Goal: Transaction & Acquisition: Purchase product/service

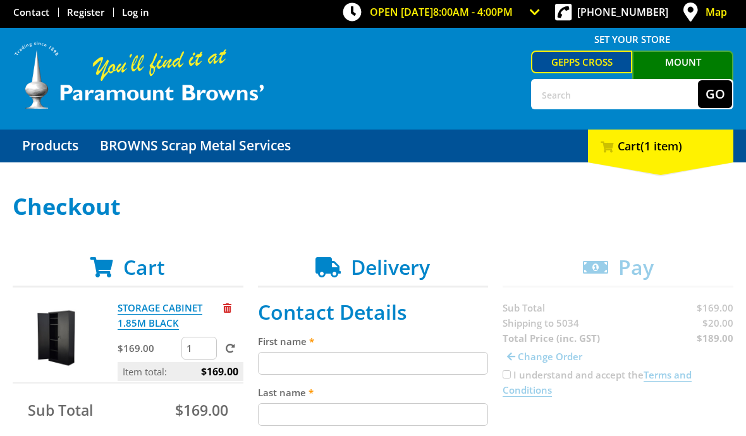
scroll to position [47, 0]
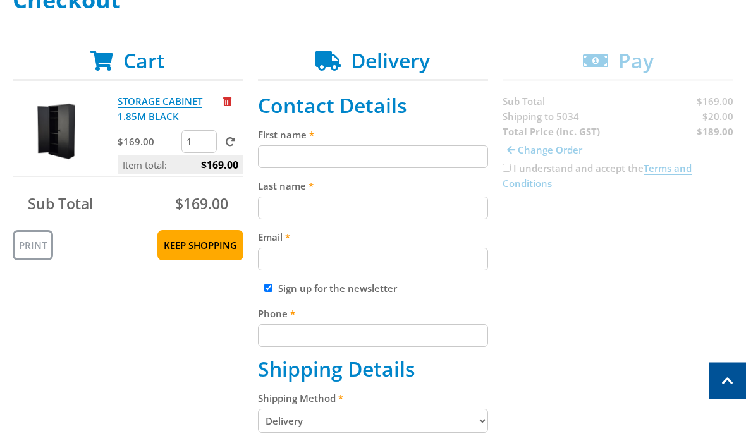
click at [286, 154] on input "First name" at bounding box center [373, 157] width 231 height 23
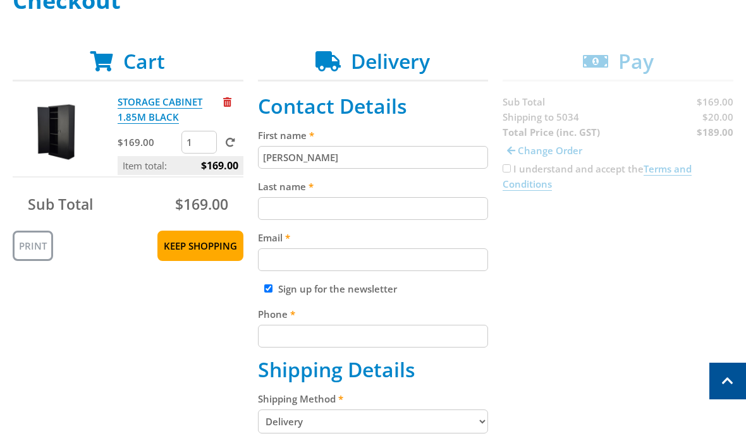
type input "Liz"
click at [278, 212] on input "Last name" at bounding box center [373, 208] width 231 height 23
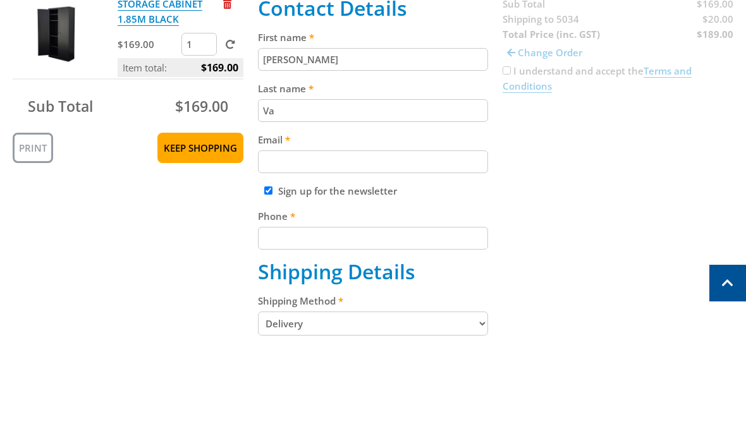
type input "V"
type input "van den Munckhof"
click at [302, 248] on input "Email" at bounding box center [373, 259] width 231 height 23
type input "E"
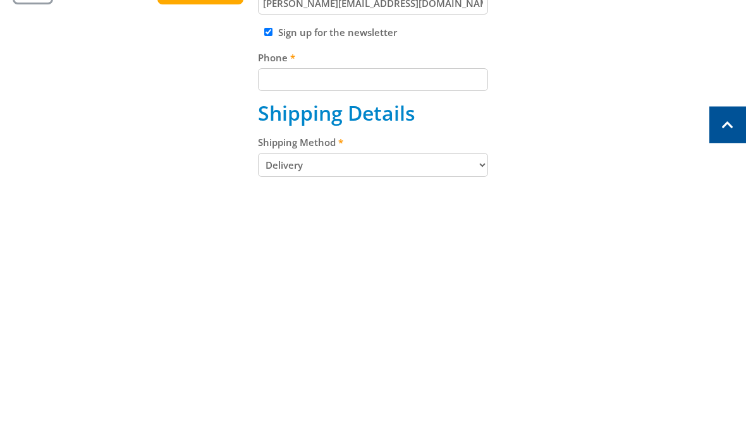
scroll to position [212, 0]
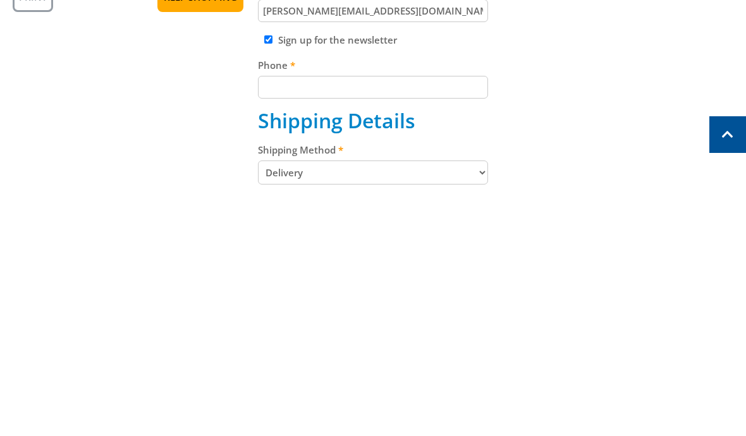
type input "Liz@vandenm.com"
click at [288, 322] on input "Phone" at bounding box center [373, 333] width 231 height 23
click at [266, 282] on input "Sign up for the newsletter" at bounding box center [268, 286] width 8 height 8
checkbox input "false"
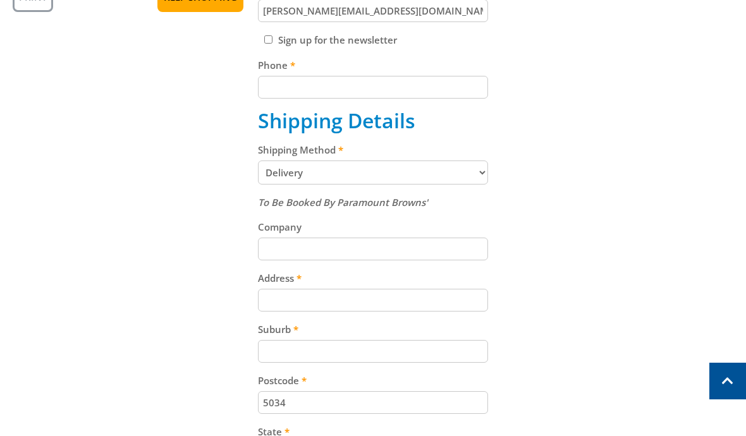
click at [310, 95] on input "Phone" at bounding box center [373, 87] width 231 height 23
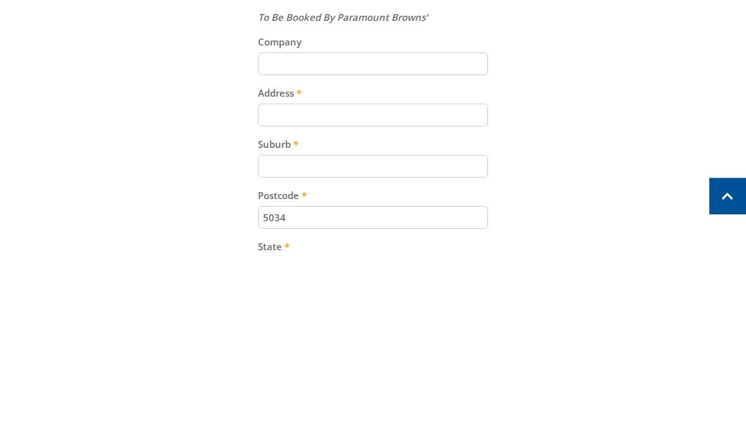
type input "0412315319"
click at [333, 289] on input "Address" at bounding box center [373, 300] width 231 height 23
type input "19 Malcolm street"
click at [286, 340] on input "Suburb" at bounding box center [373, 351] width 231 height 23
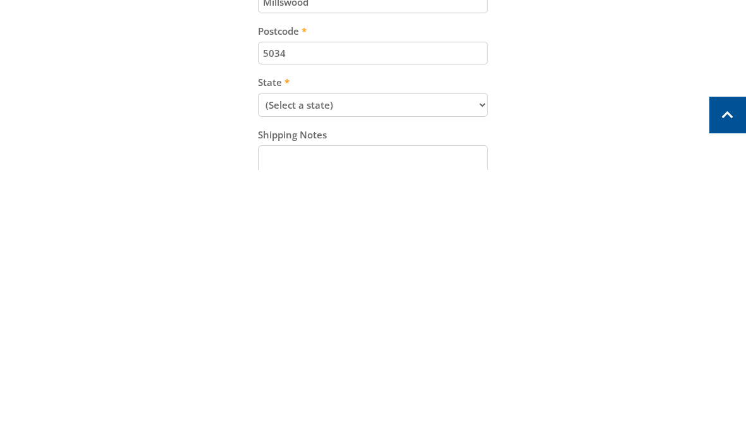
type input "Millswood"
click at [472, 359] on select "(Select a state) South Australia Victoria New South Wales Queensland Western Au…" at bounding box center [373, 371] width 231 height 24
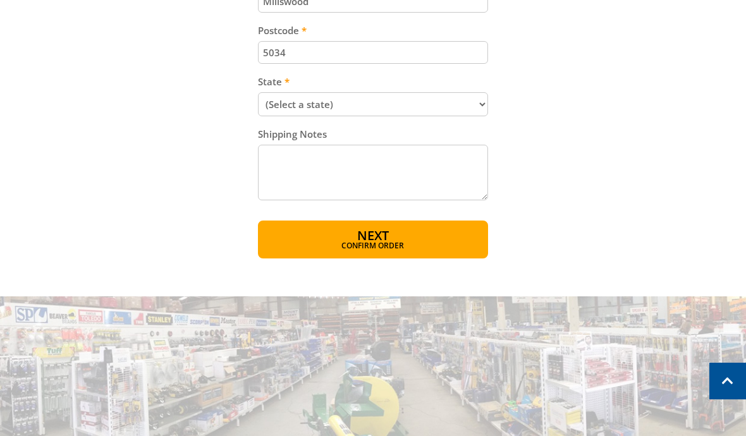
select select "SA"
click at [288, 166] on textarea "Shipping Notes" at bounding box center [373, 173] width 231 height 56
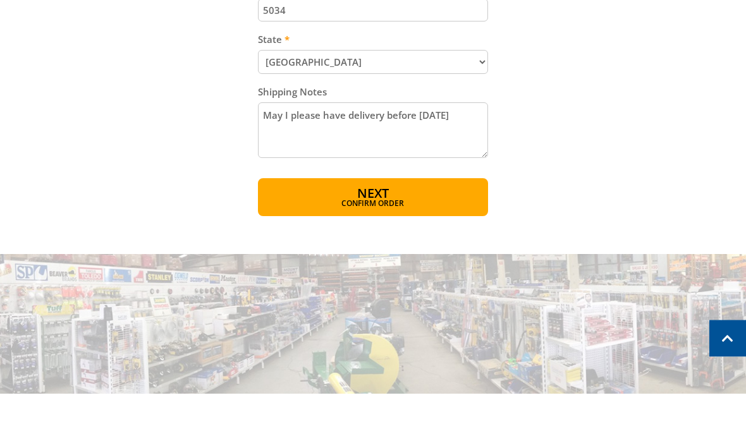
type textarea "May I please have delivery before Wednesday"
click at [391, 243] on span "Confirm order" at bounding box center [373, 247] width 176 height 8
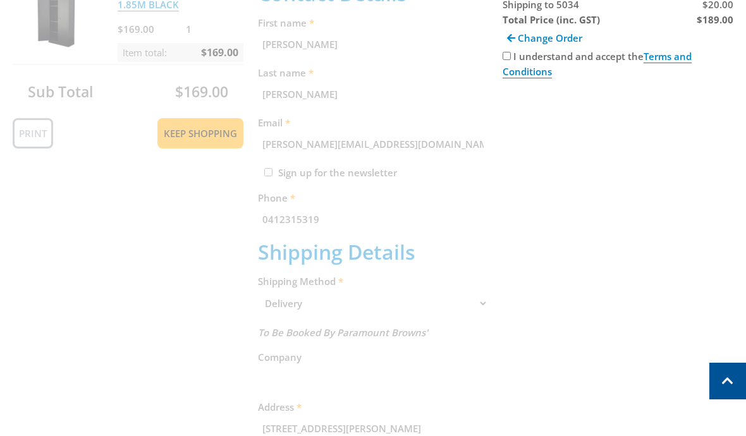
scroll to position [259, 0]
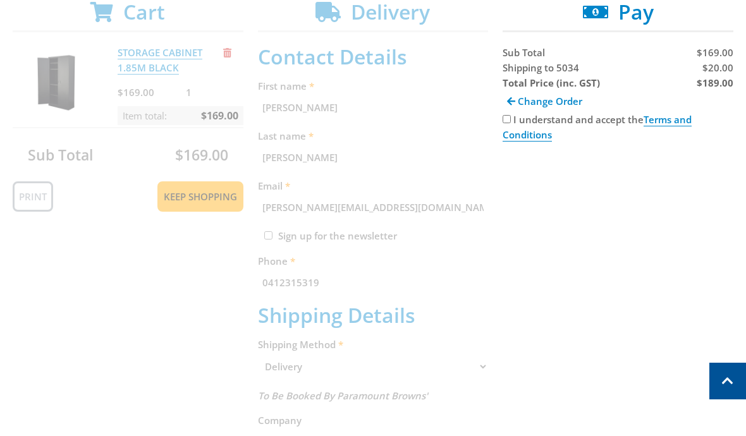
click at [507, 121] on input "I understand and accept the Terms and Conditions" at bounding box center [507, 119] width 8 height 8
checkbox input "true"
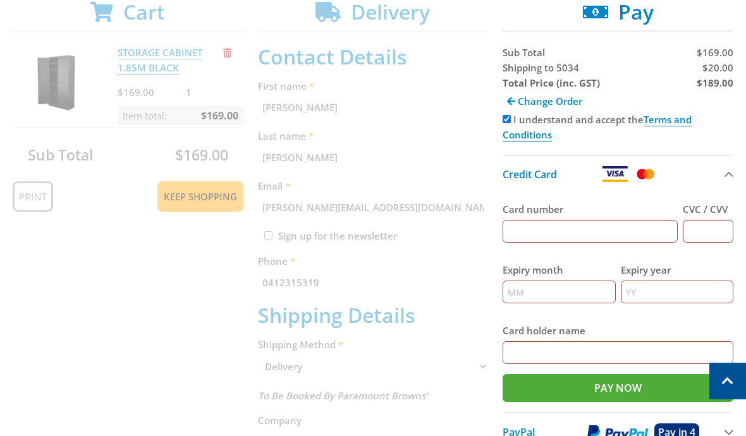
click at [522, 436] on span "PayPal" at bounding box center [519, 432] width 32 height 14
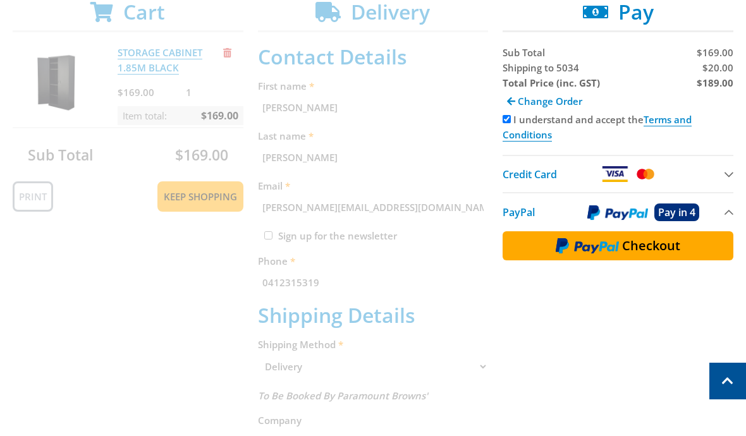
click at [692, 402] on div "Cart STORAGE CABINET 1.85M BLACK $169.00 1 Item total: $169.00 Sub Total $169.0…" at bounding box center [373, 397] width 721 height 795
click at [690, 398] on div "Cart STORAGE CABINET 1.85M BLACK $169.00 1 Item total: $169.00 Sub Total $169.0…" at bounding box center [373, 397] width 721 height 795
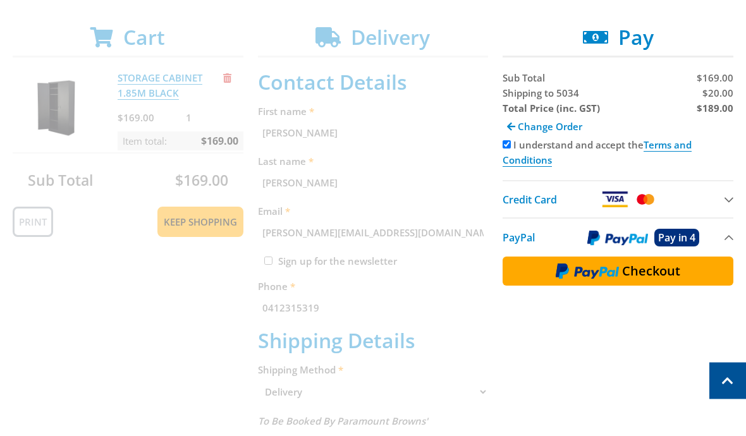
scroll to position [211, 0]
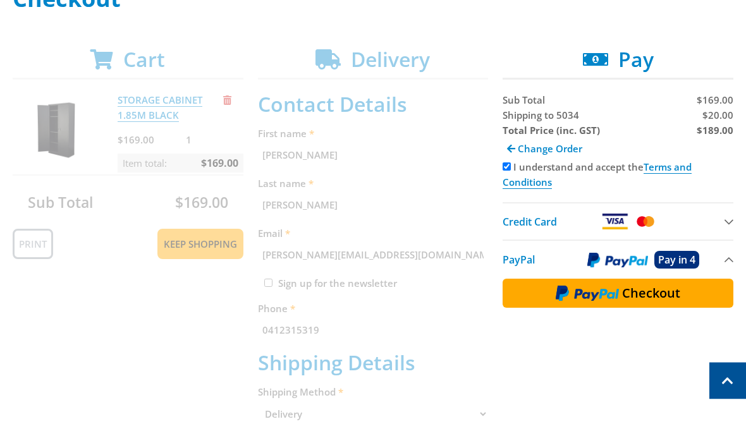
click at [602, 290] on img at bounding box center [587, 294] width 63 height 16
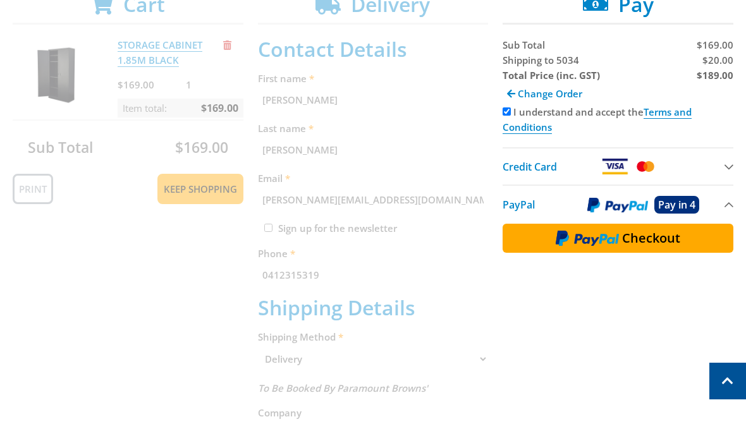
scroll to position [267, 0]
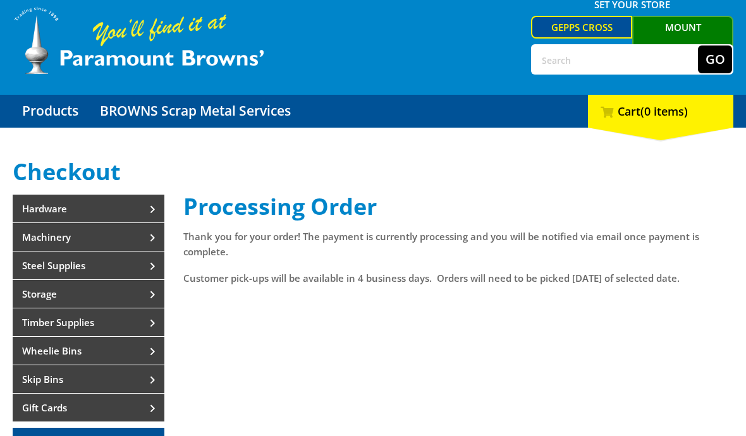
scroll to position [40, 0]
